Goal: Task Accomplishment & Management: Use online tool/utility

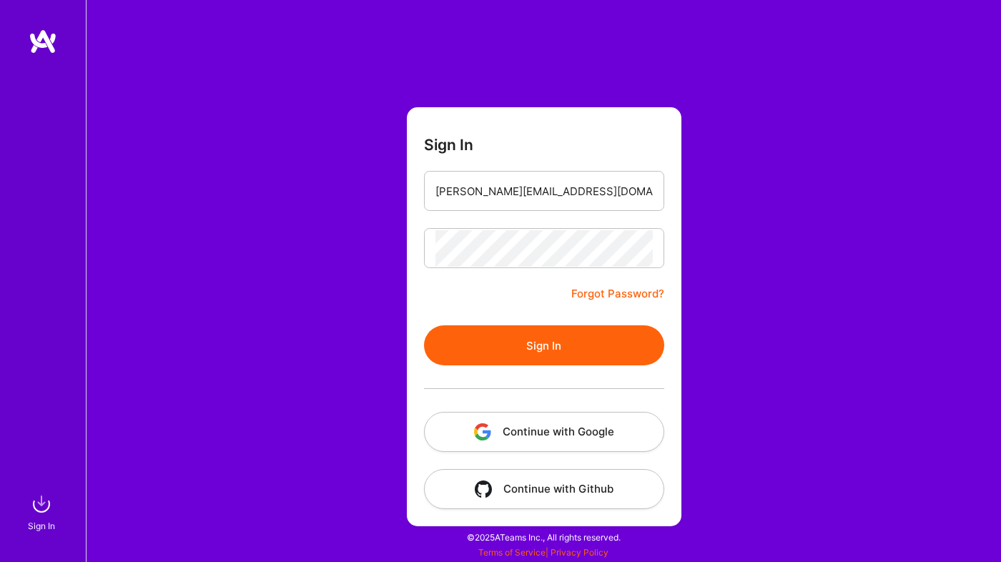
click at [603, 350] on button "Sign In" at bounding box center [544, 345] width 240 height 40
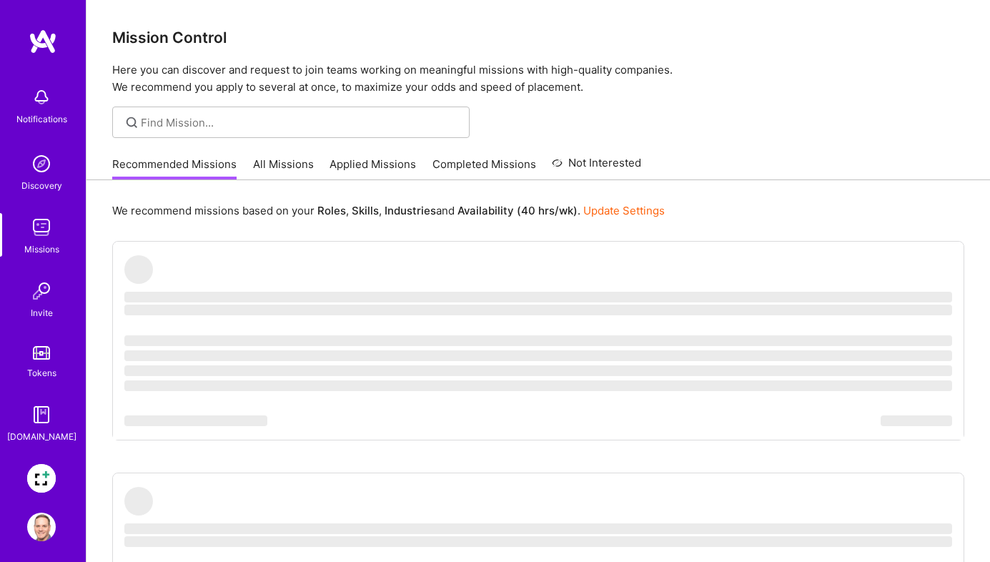
click at [40, 476] on img at bounding box center [41, 478] width 29 height 29
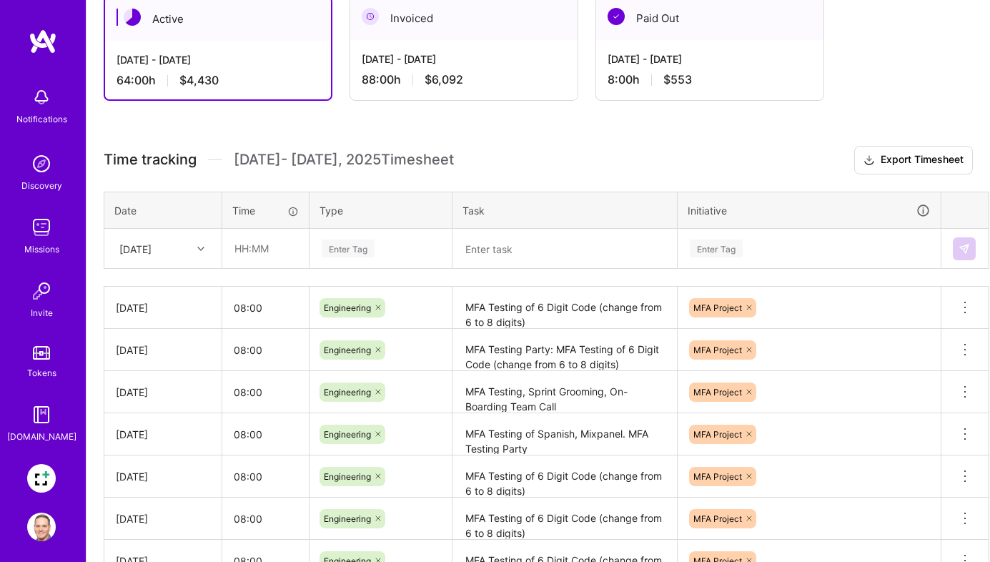
scroll to position [273, 0]
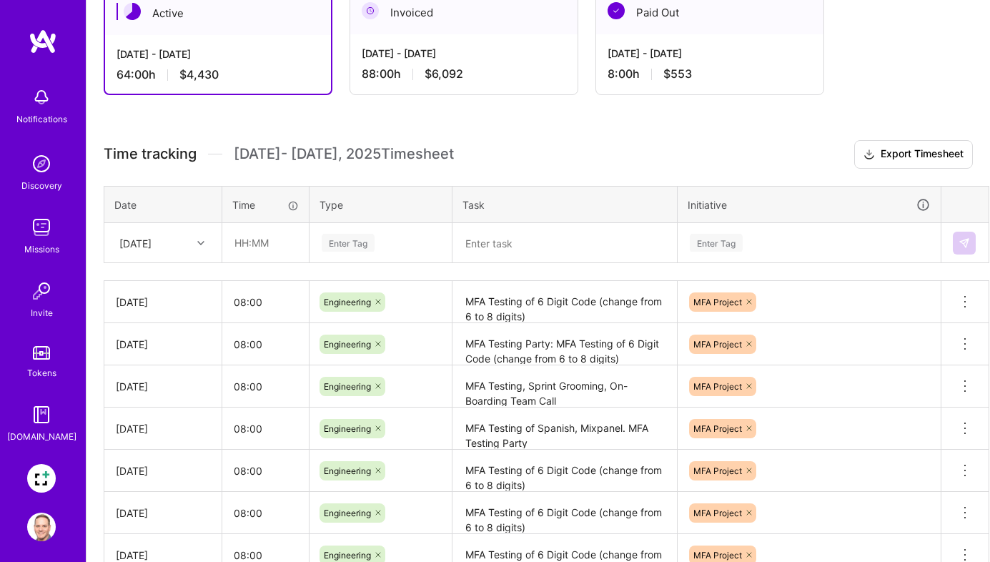
click at [198, 239] on icon at bounding box center [200, 242] width 7 height 7
click at [175, 468] on div "[DATE]" at bounding box center [163, 465] width 116 height 26
click at [277, 237] on input "text" at bounding box center [265, 243] width 85 height 38
type input "08:00"
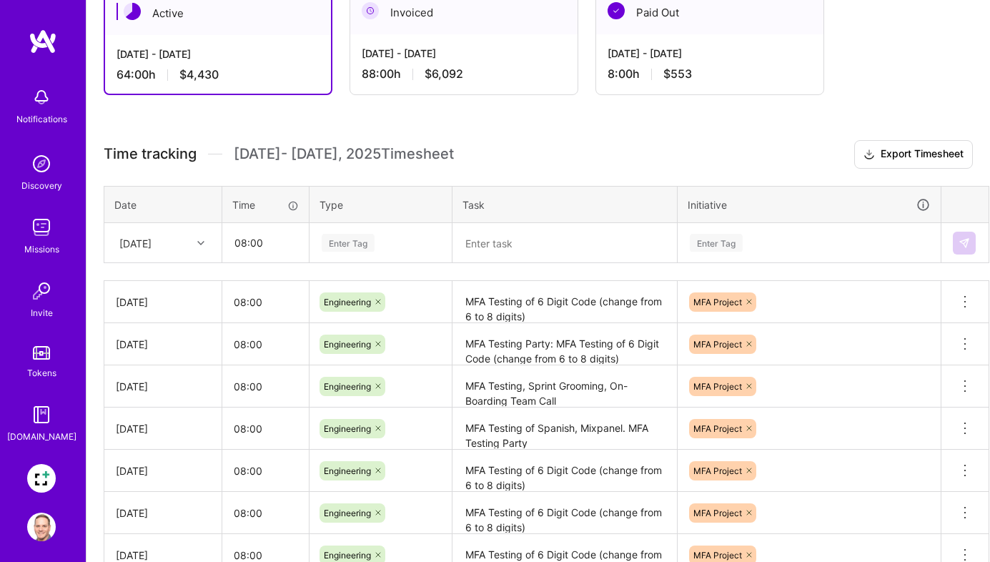
click at [363, 238] on div "Enter Tag" at bounding box center [348, 243] width 53 height 22
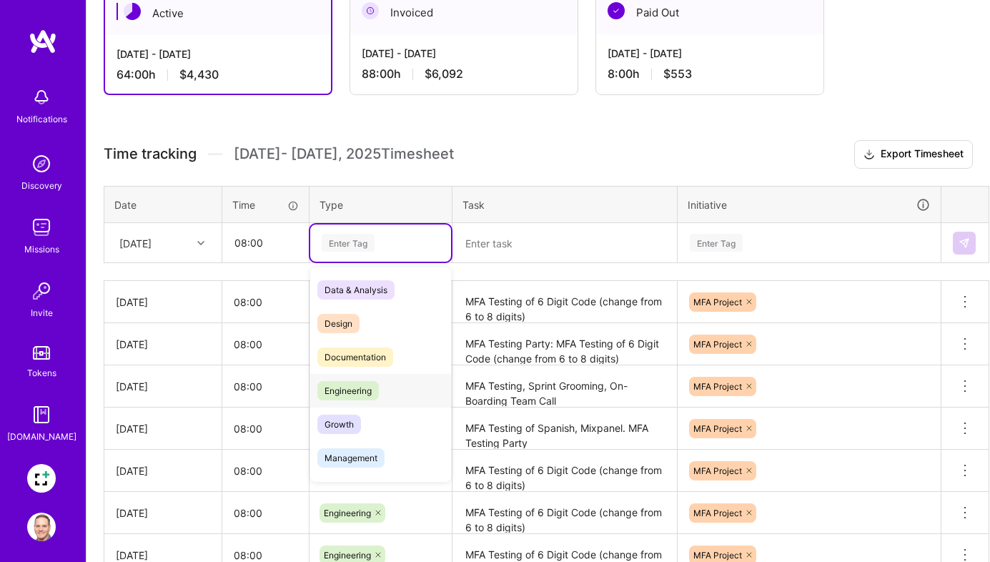
click at [364, 394] on span "Engineering" at bounding box center [347, 390] width 61 height 19
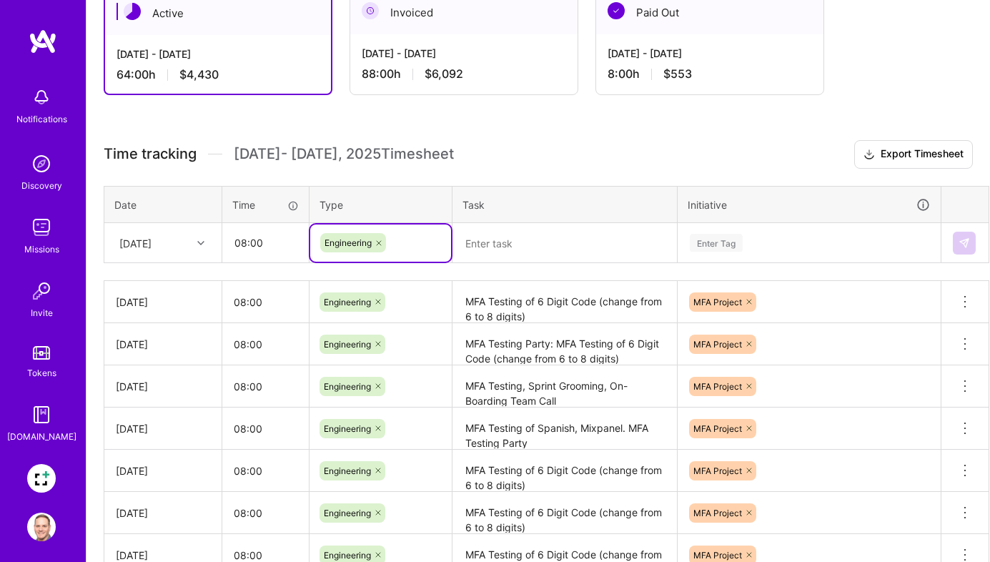
click at [512, 238] on textarea at bounding box center [565, 242] width 222 height 37
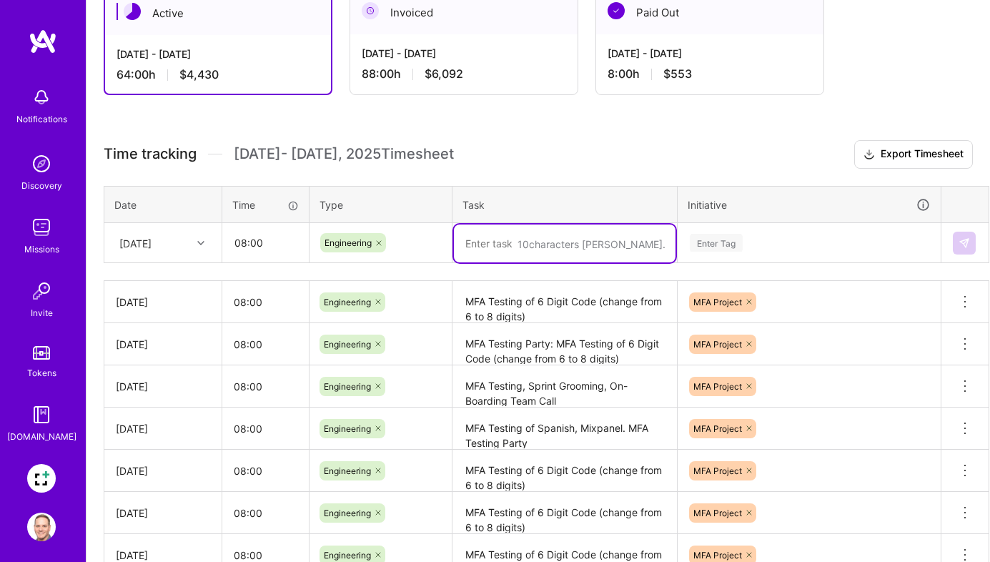
type textarea "B"
drag, startPoint x: 514, startPoint y: 259, endPoint x: 447, endPoint y: 232, distance: 71.5
click at [447, 232] on tr "[DATE] 08:00 Engineering MFA Testing on Production/Dogfooding Build Enter Tag" at bounding box center [546, 243] width 885 height 40
type textarea "MFA Testing on Production/Dogfooding Build"
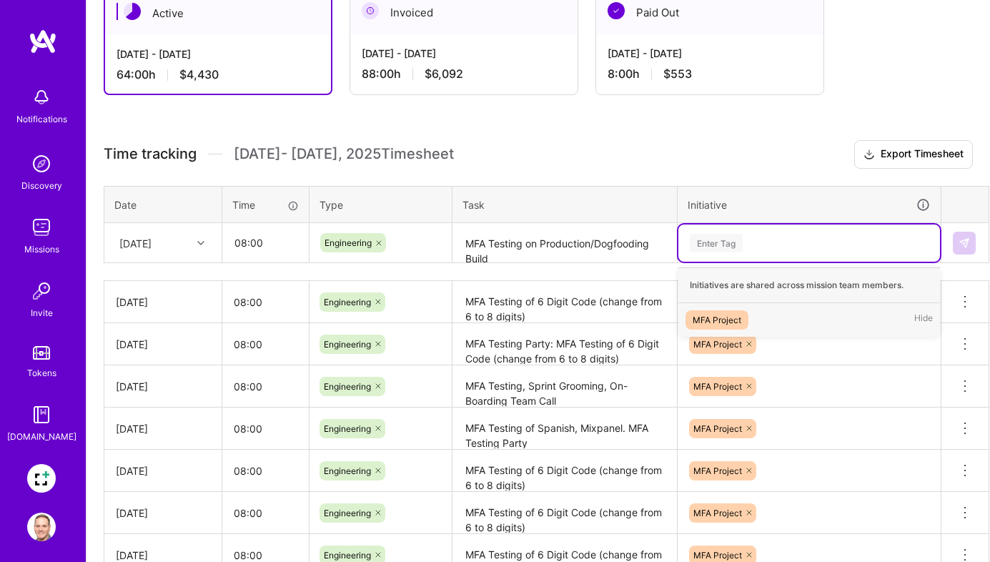
click at [731, 237] on div "Enter Tag" at bounding box center [716, 243] width 53 height 22
click at [721, 244] on div "Enter Tag" at bounding box center [716, 243] width 53 height 22
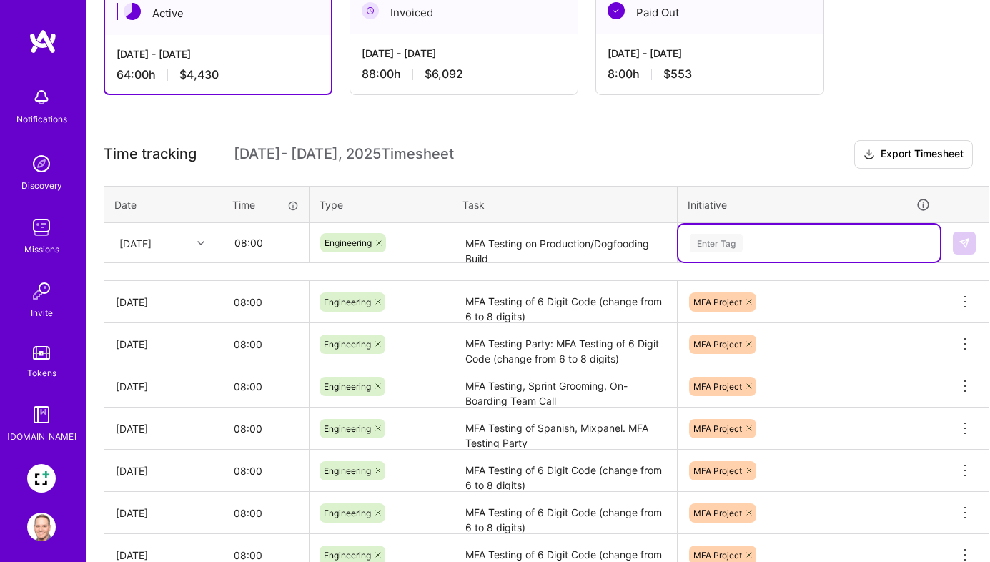
click at [720, 249] on div "Enter Tag" at bounding box center [716, 243] width 53 height 22
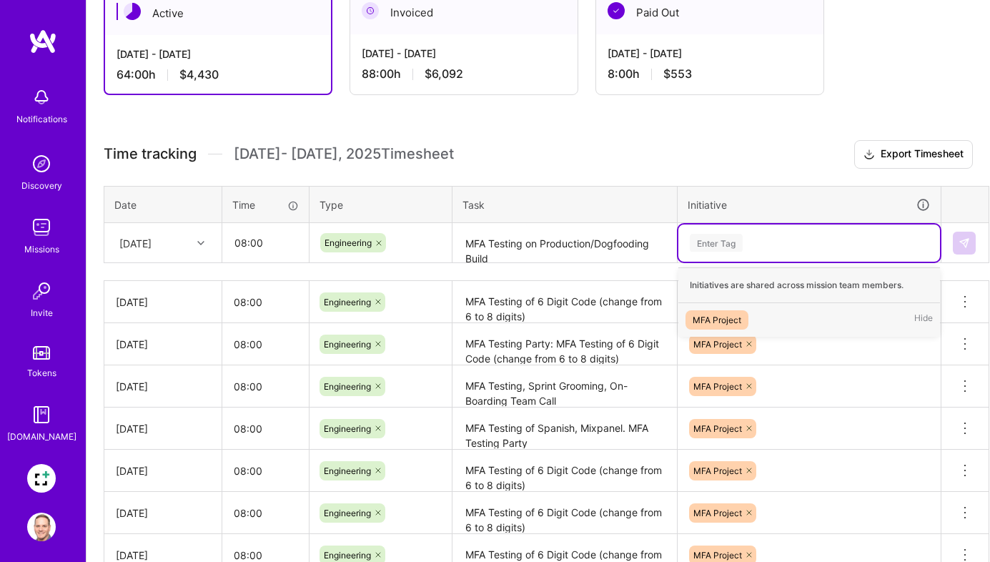
click at [718, 317] on div "MFA Project" at bounding box center [717, 319] width 49 height 15
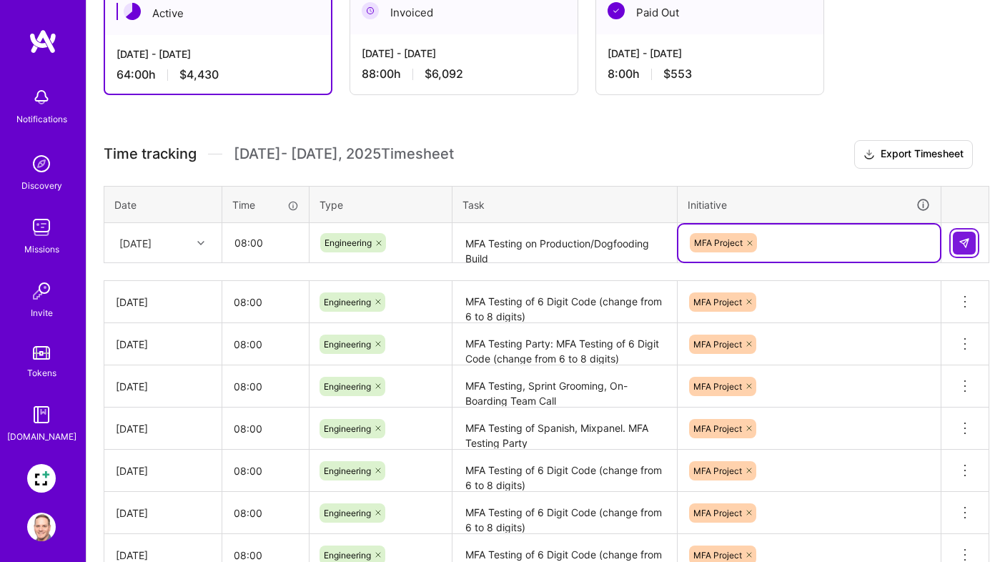
click at [969, 239] on img at bounding box center [964, 242] width 11 height 11
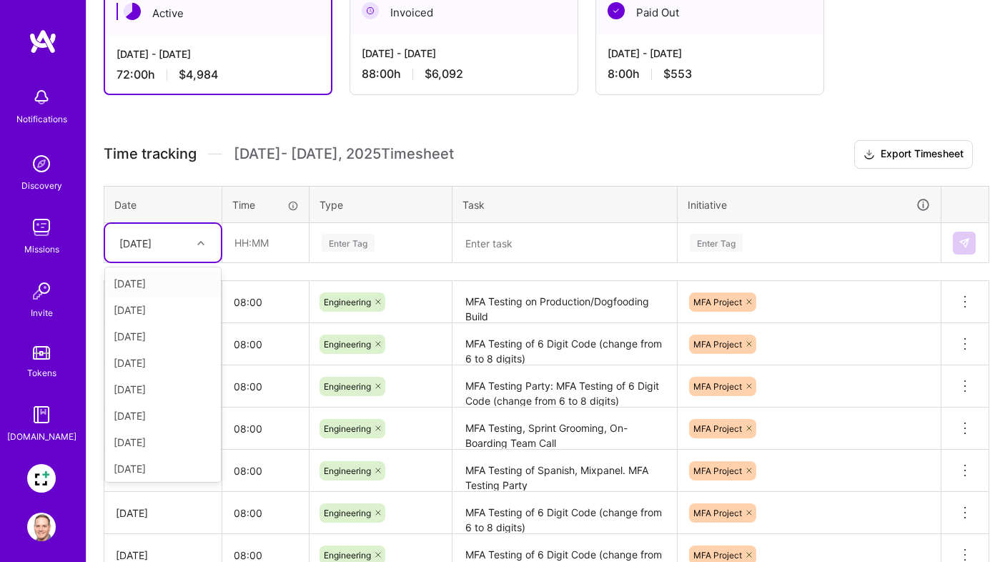
click at [204, 244] on icon at bounding box center [200, 242] width 7 height 7
click at [160, 457] on div "[DATE]" at bounding box center [163, 465] width 116 height 26
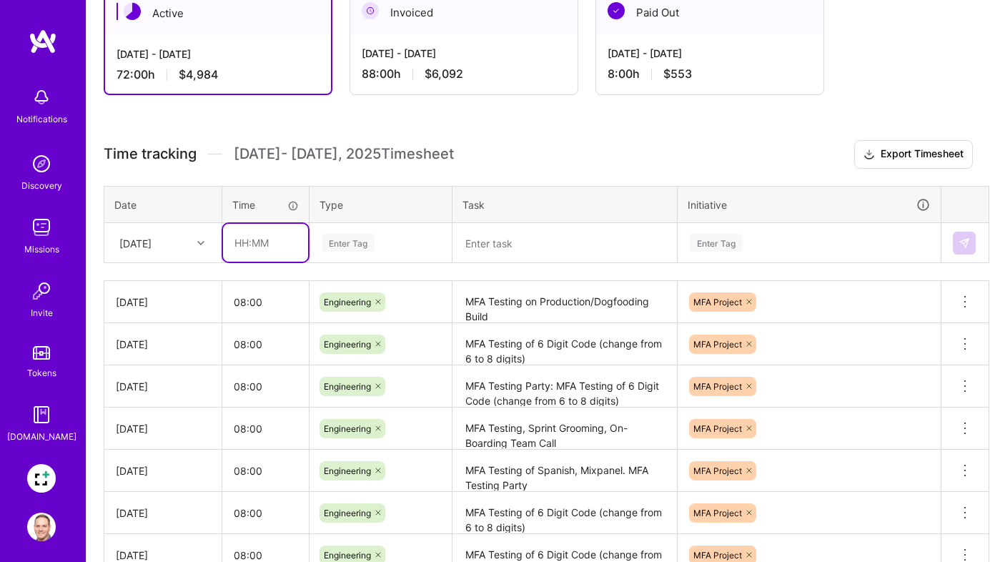
click at [255, 242] on input "text" at bounding box center [265, 243] width 85 height 38
type input "08:00"
click at [335, 242] on div "Enter Tag" at bounding box center [348, 243] width 53 height 22
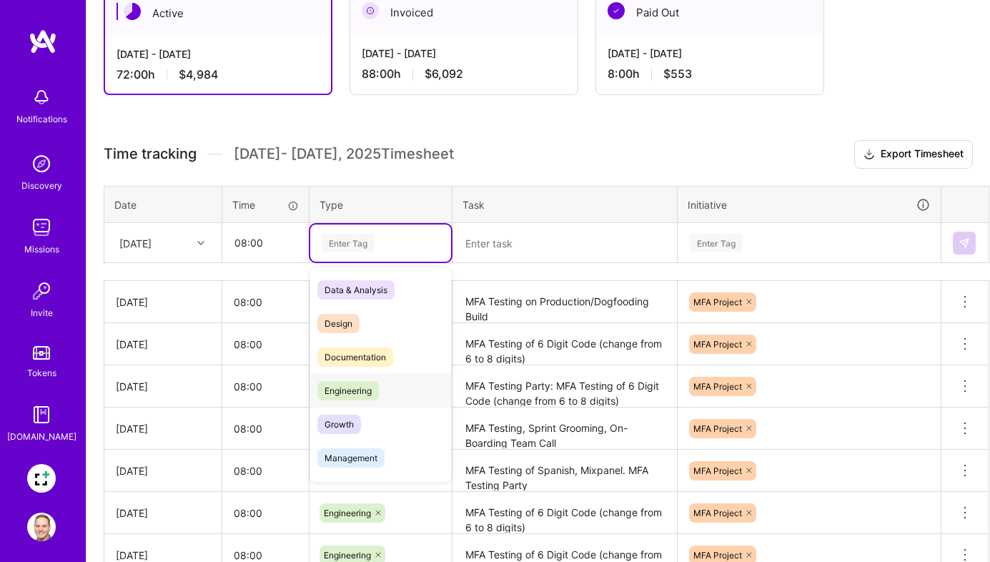
click at [368, 388] on span "Engineering" at bounding box center [347, 390] width 61 height 19
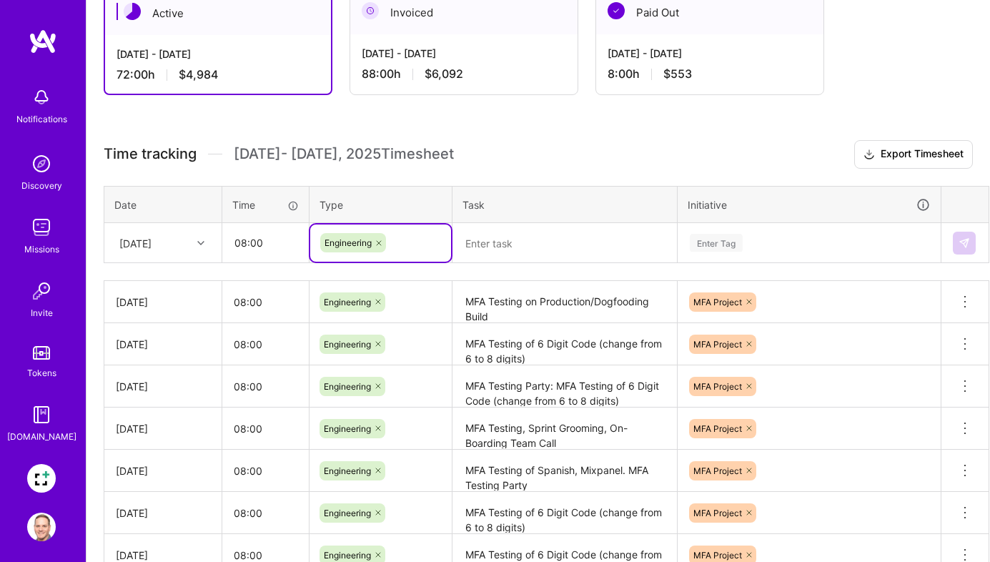
click at [514, 247] on textarea at bounding box center [565, 243] width 222 height 38
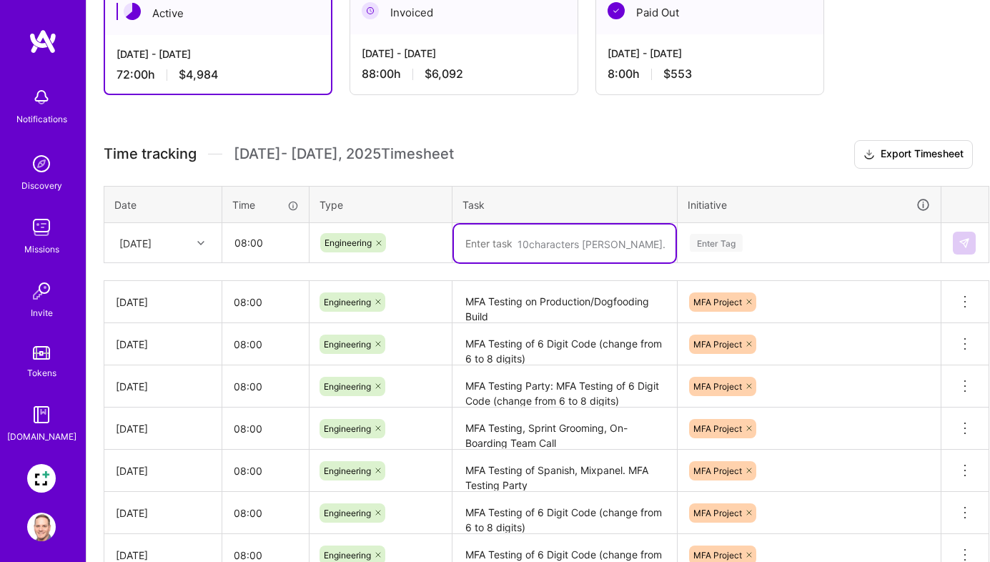
paste textarea "MFA Testing on Production/Dogfooding Build"
type textarea "MFA Testing on Production/Dogfooding Build"
click at [724, 243] on div "Enter Tag" at bounding box center [716, 243] width 53 height 22
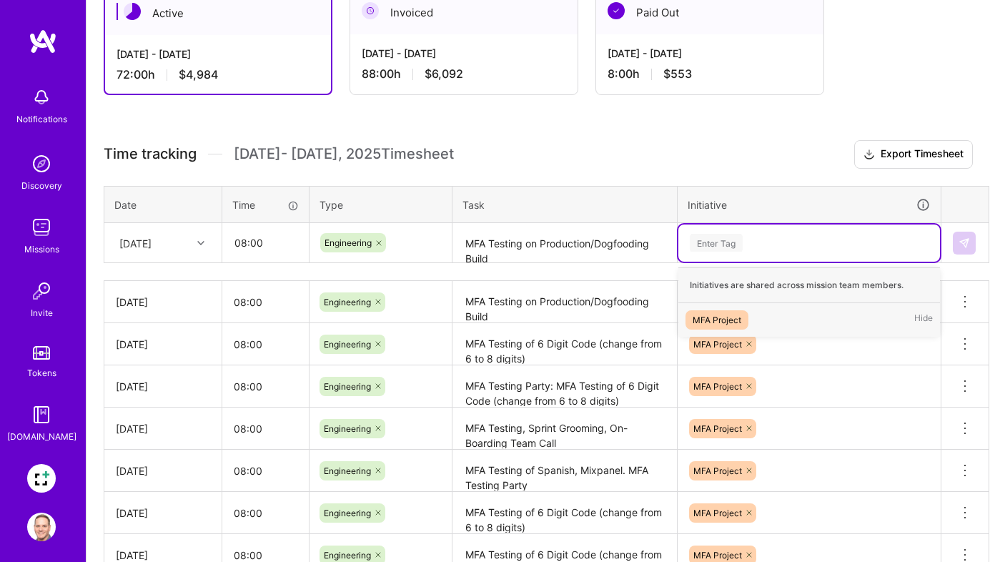
click at [724, 318] on div "MFA Project" at bounding box center [717, 319] width 49 height 15
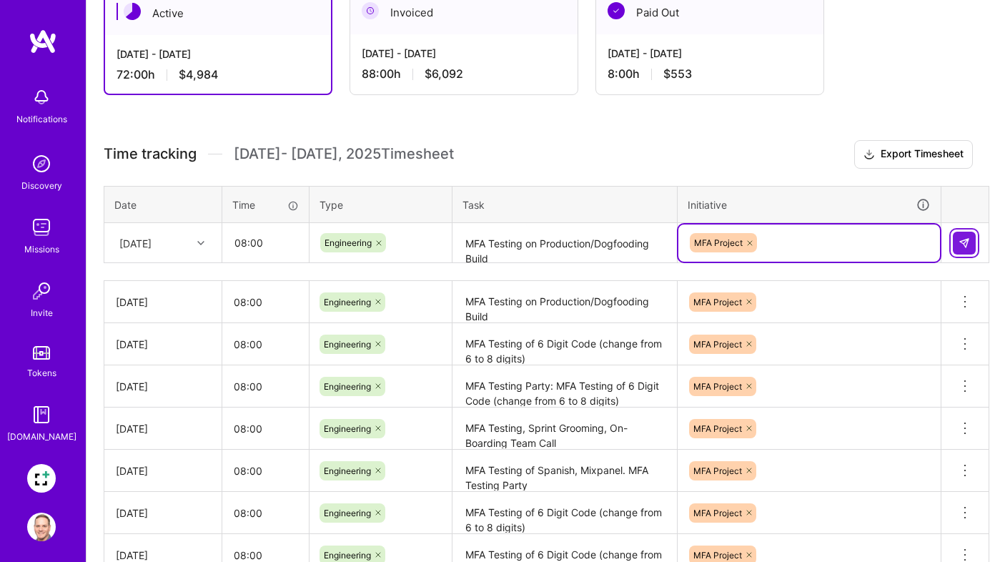
click at [956, 242] on button at bounding box center [964, 243] width 23 height 23
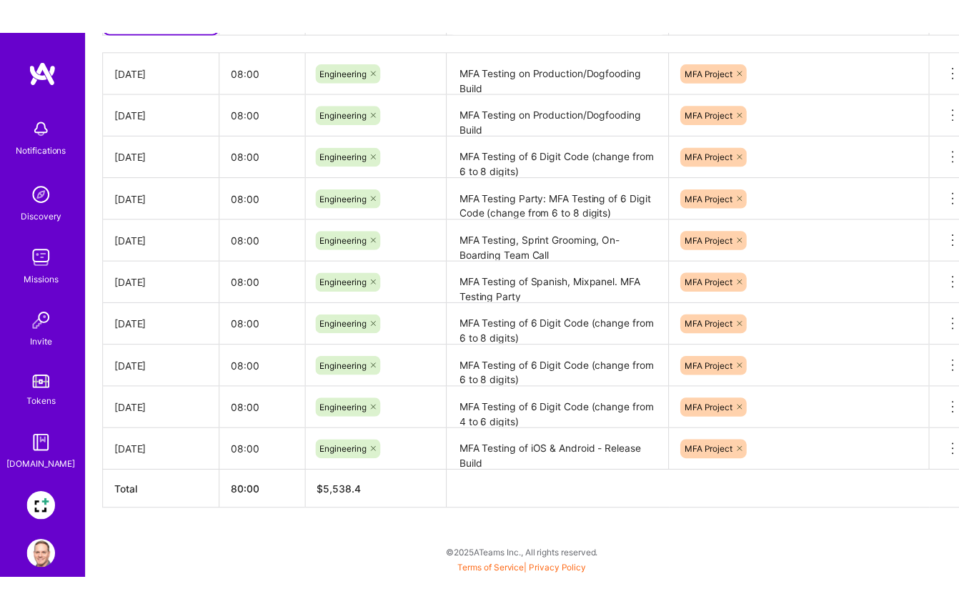
scroll to position [0, 0]
